Goal: Browse casually

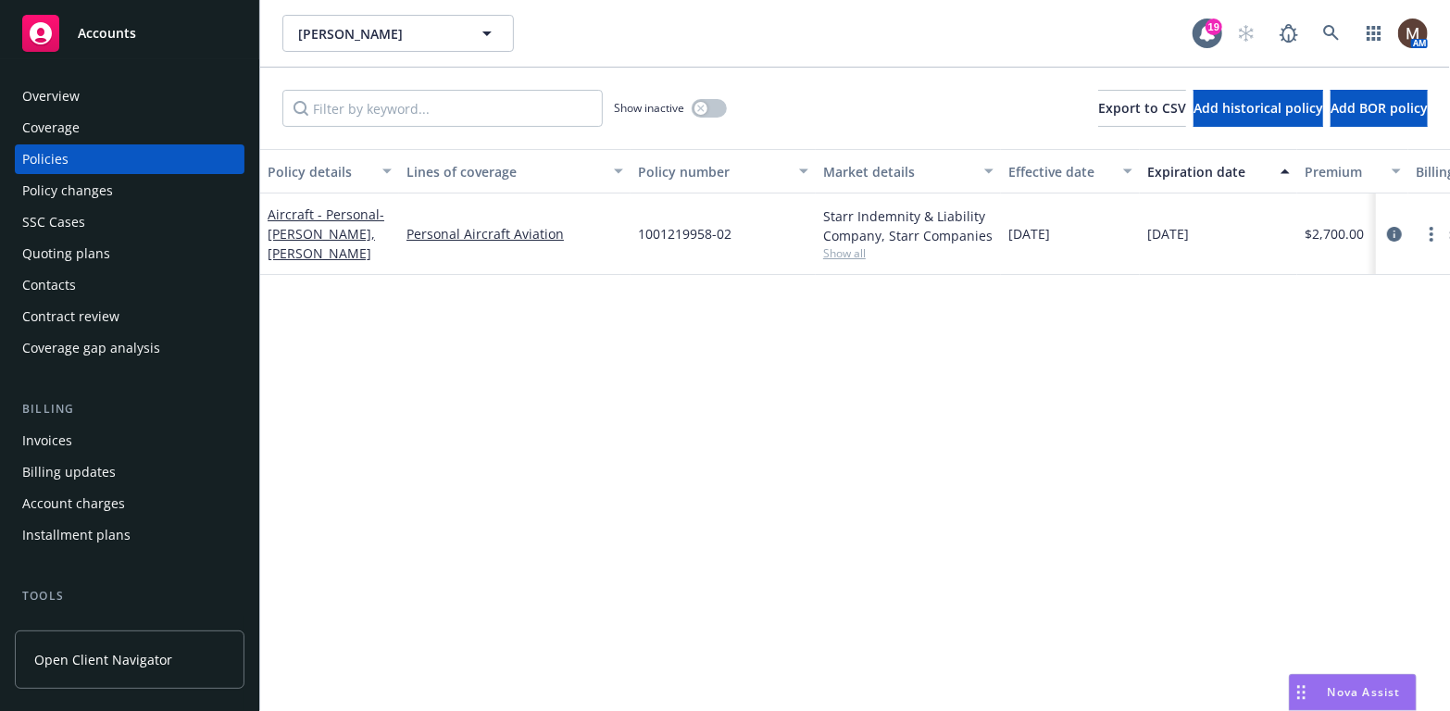
scroll to position [93, 0]
